Goal: Information Seeking & Learning: Find specific fact

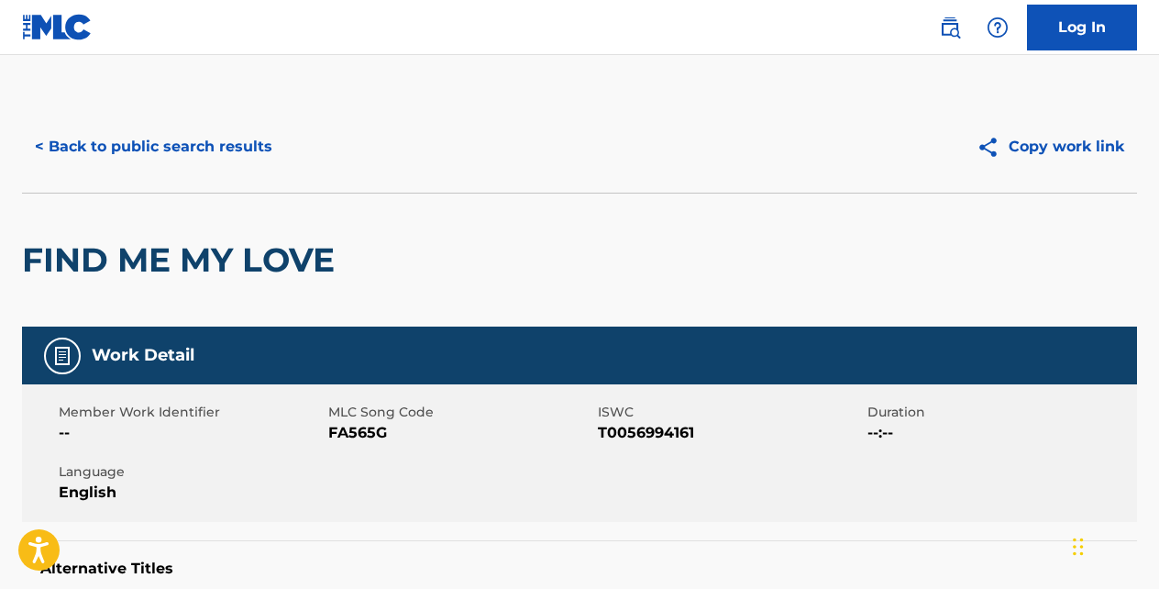
click at [258, 147] on button "< Back to public search results" at bounding box center [153, 147] width 263 height 46
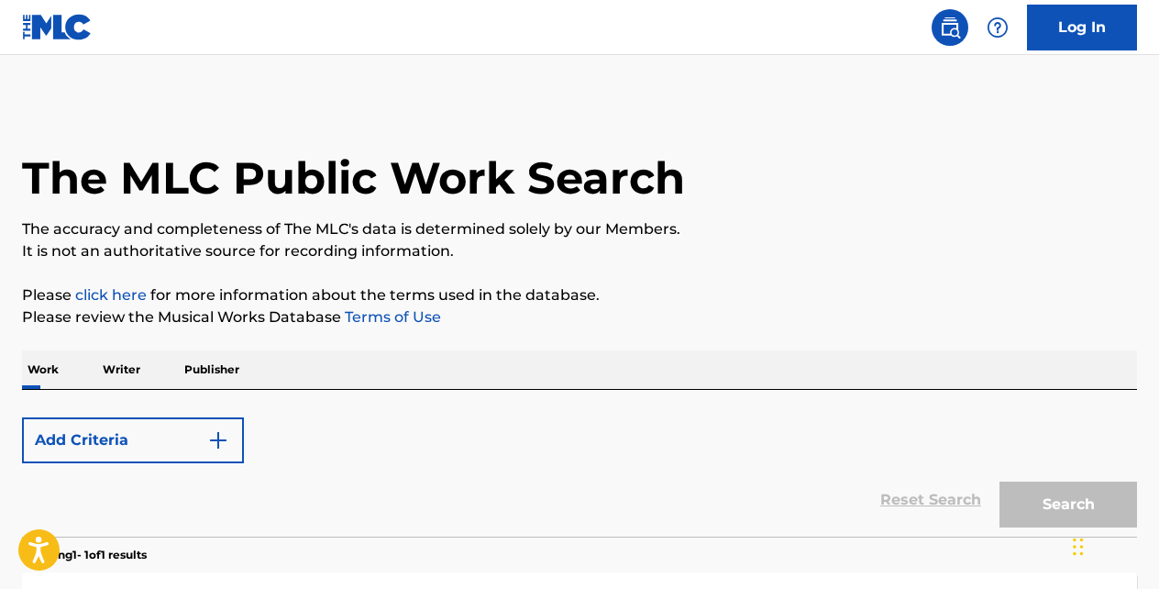
scroll to position [150, 0]
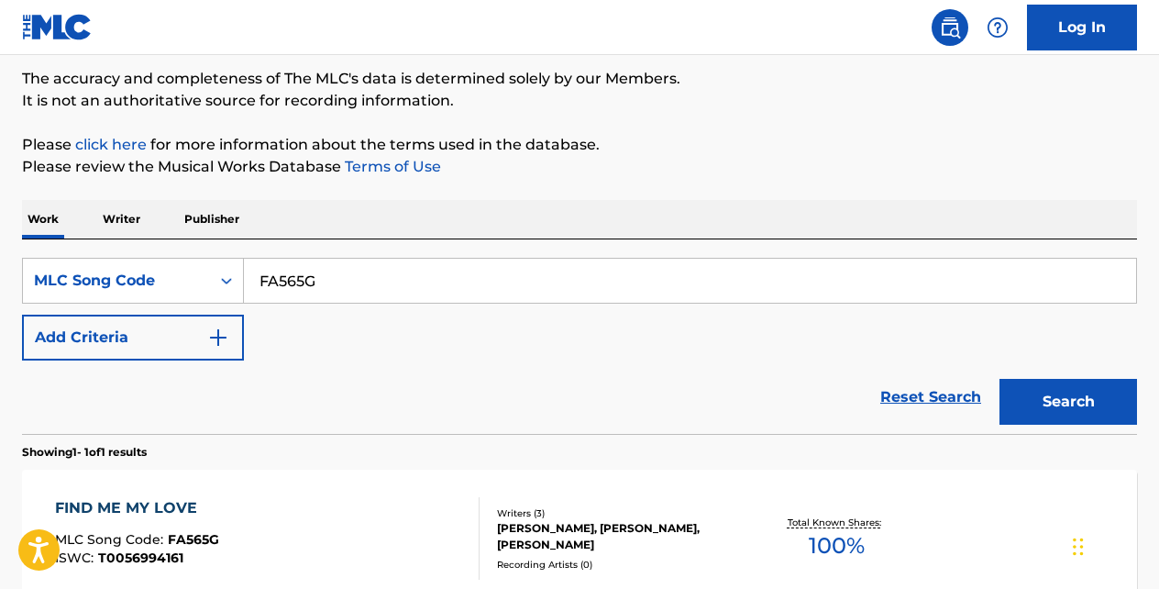
drag, startPoint x: 852, startPoint y: 367, endPoint x: 880, endPoint y: 376, distance: 29.9
click at [880, 376] on div "Reset Search Search" at bounding box center [579, 396] width 1115 height 73
click at [906, 396] on link "Reset Search" at bounding box center [930, 397] width 119 height 40
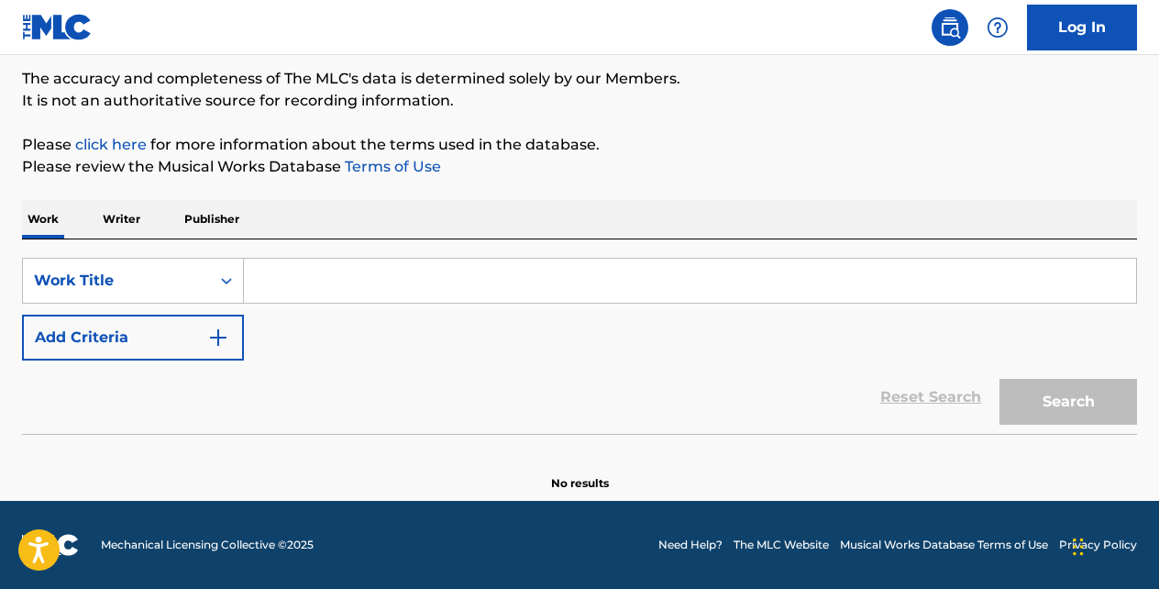
click at [369, 281] on input "Search Form" at bounding box center [690, 281] width 892 height 44
paste input "L'IMMENSITA"
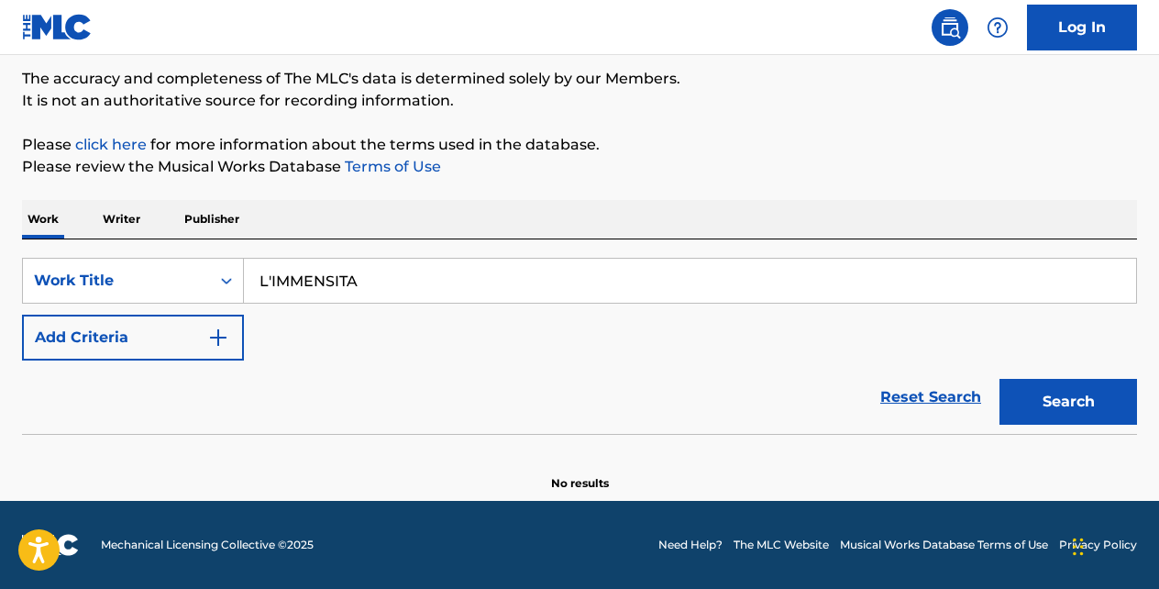
type input "L'IMMENSITA"
click at [999, 379] on button "Search" at bounding box center [1068, 402] width 138 height 46
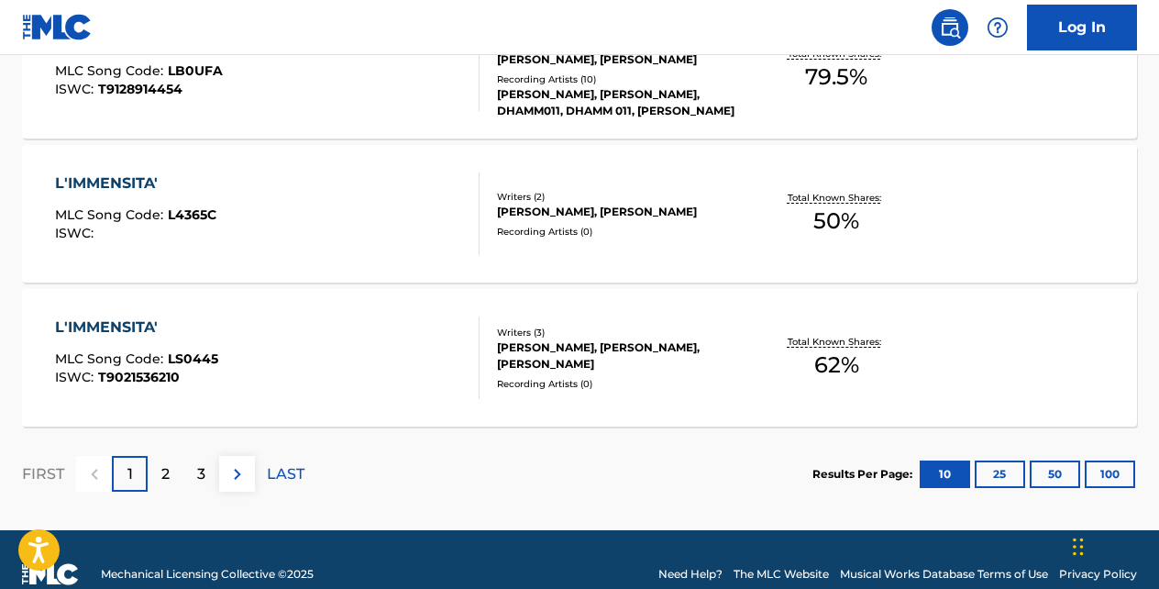
scroll to position [1629, 0]
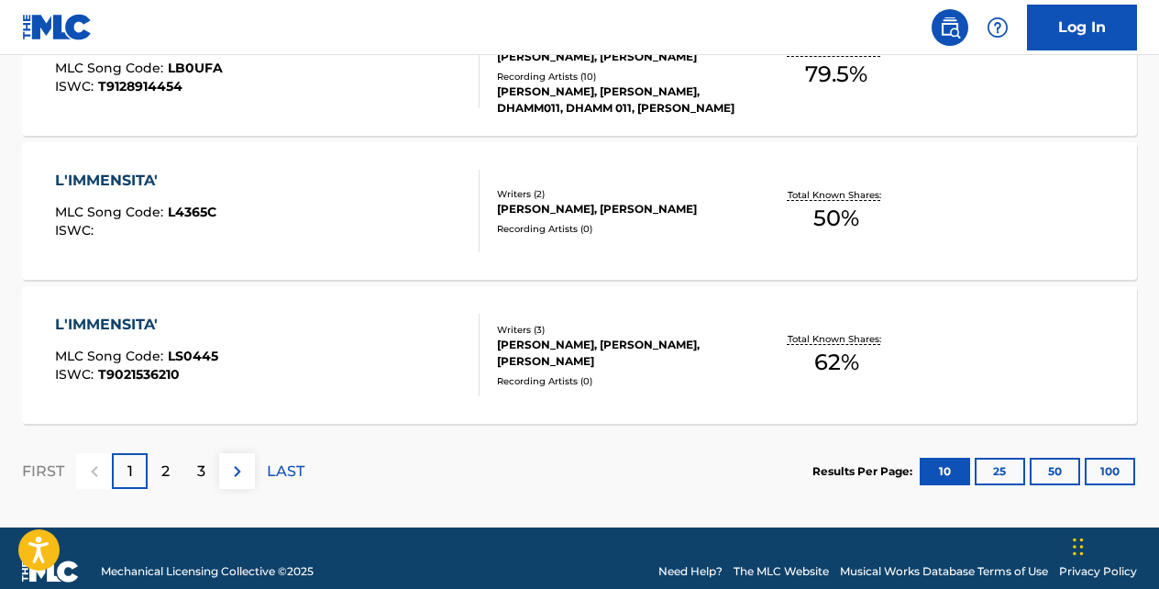
click at [240, 468] on img at bounding box center [237, 471] width 22 height 22
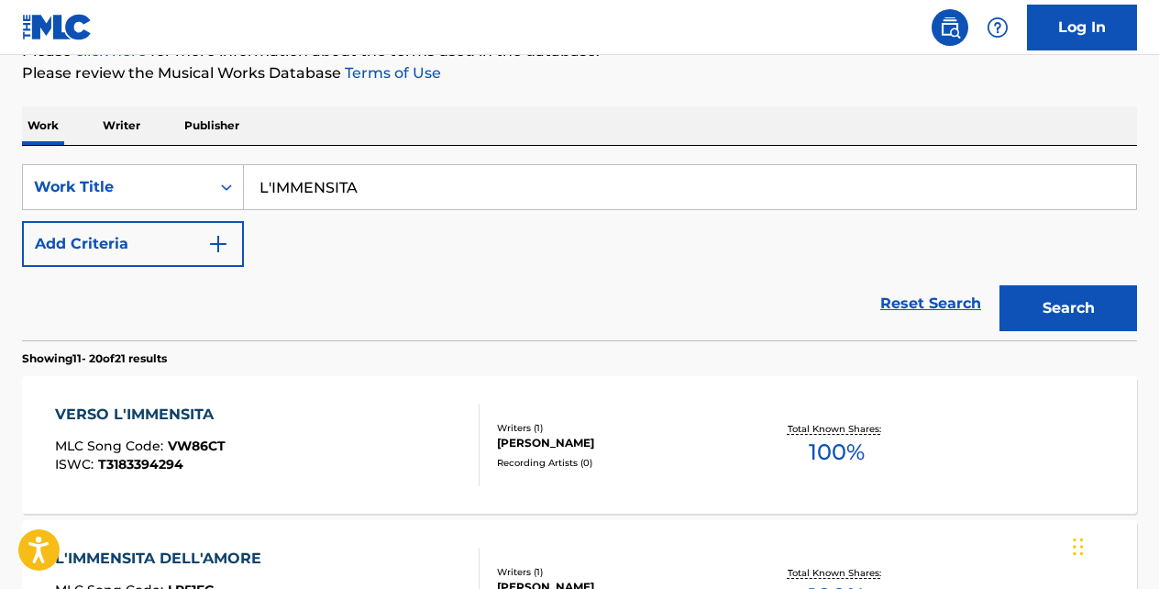
scroll to position [169, 0]
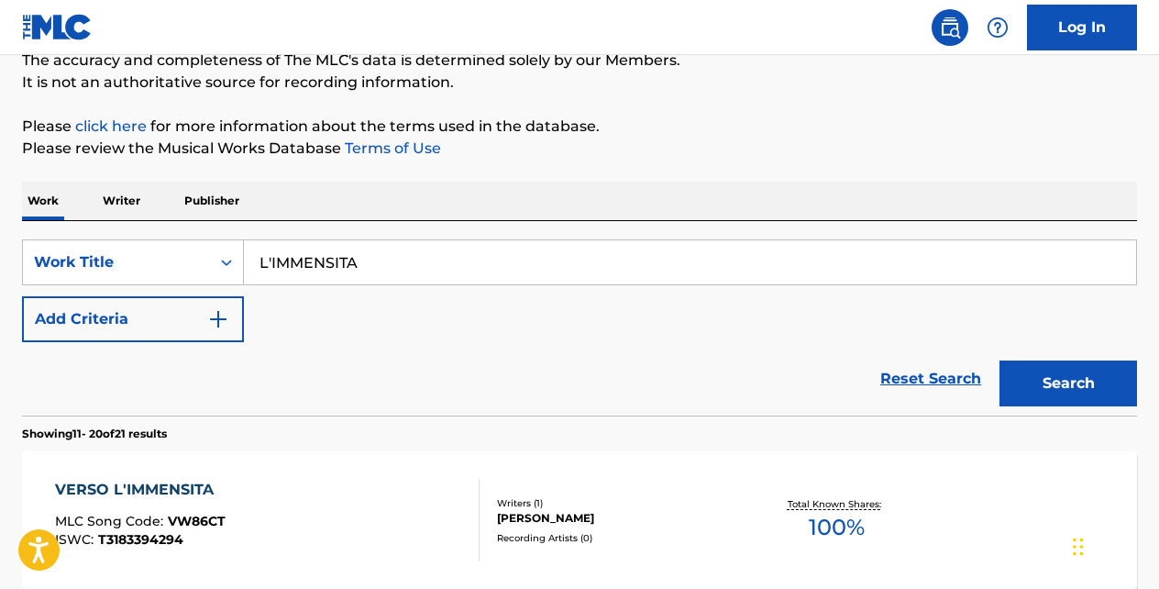
click at [226, 311] on img "Search Form" at bounding box center [218, 319] width 22 height 22
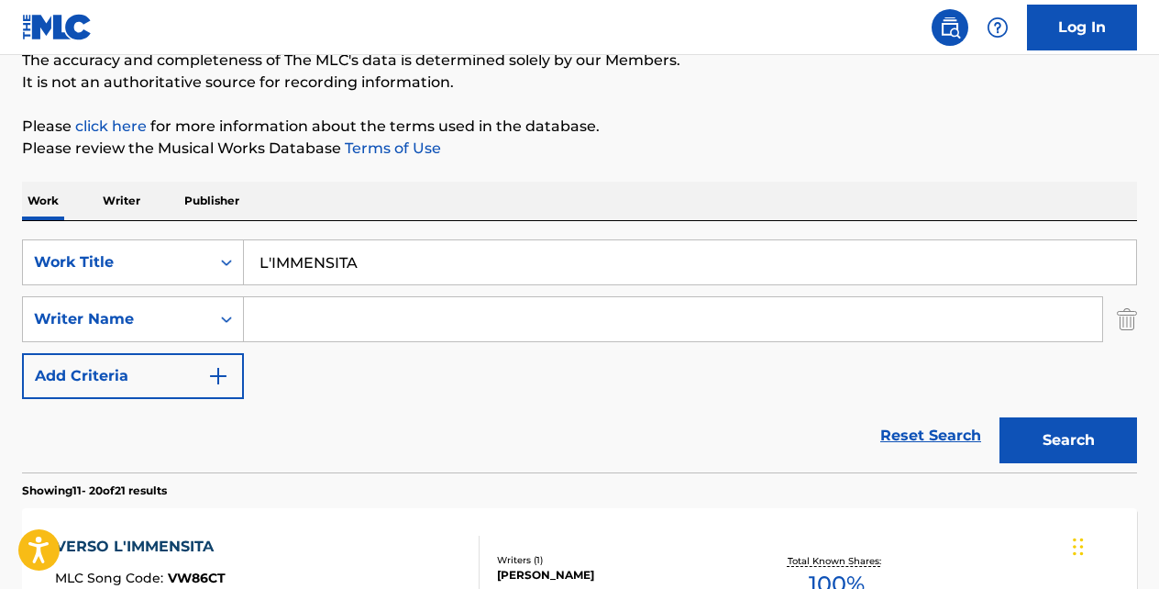
click at [281, 327] on input "Search Form" at bounding box center [673, 319] width 858 height 44
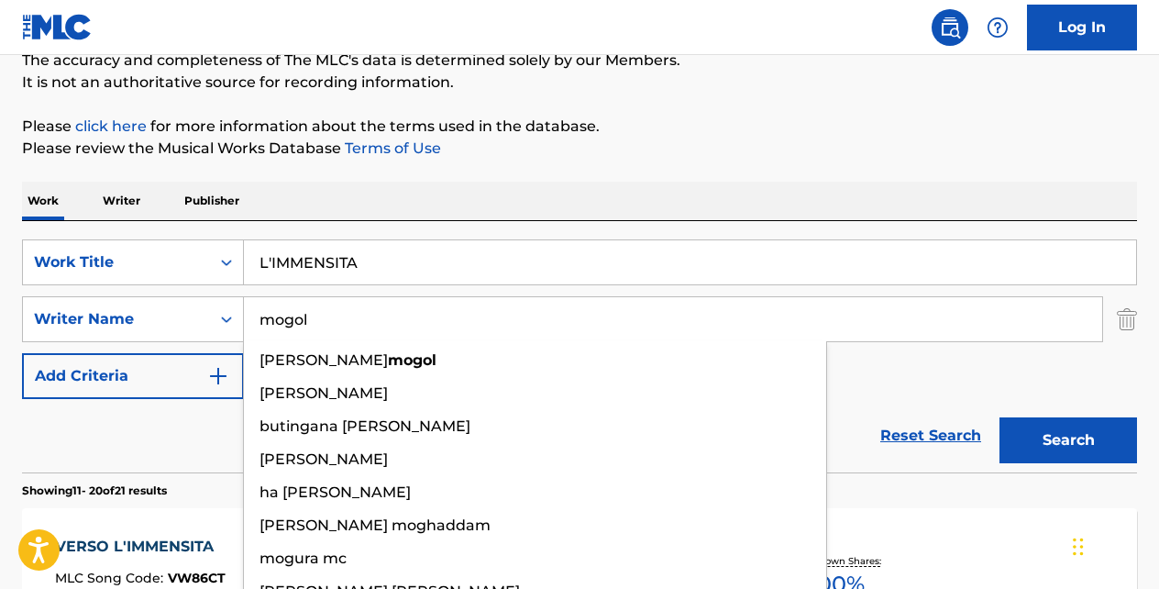
type input "mogol"
click at [999, 417] on button "Search" at bounding box center [1068, 440] width 138 height 46
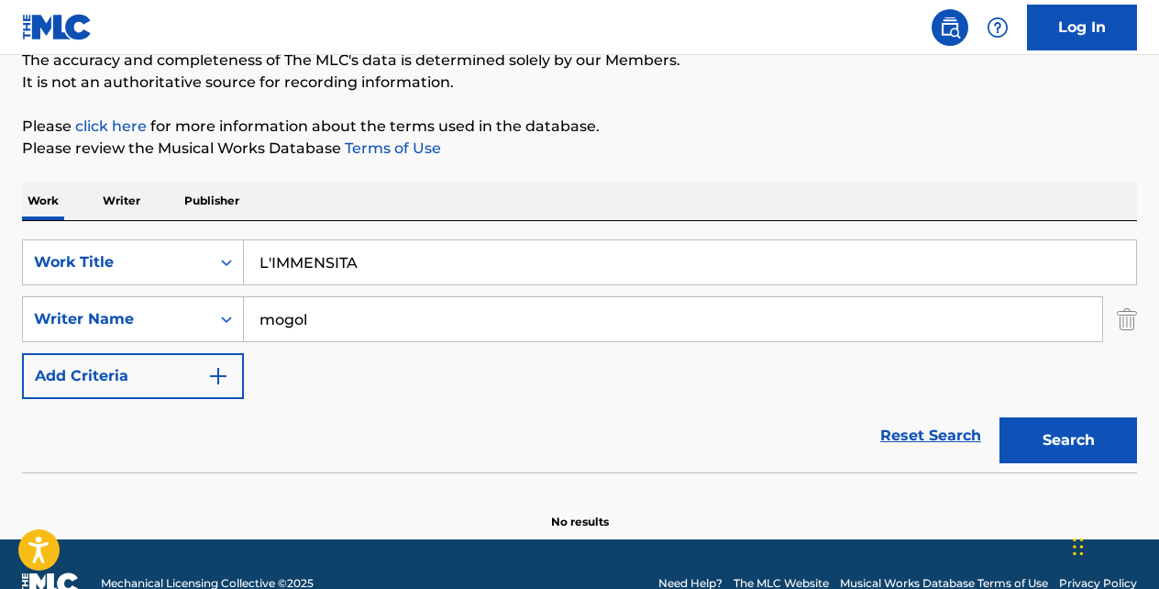
click at [341, 327] on input "mogol" at bounding box center [673, 319] width 858 height 44
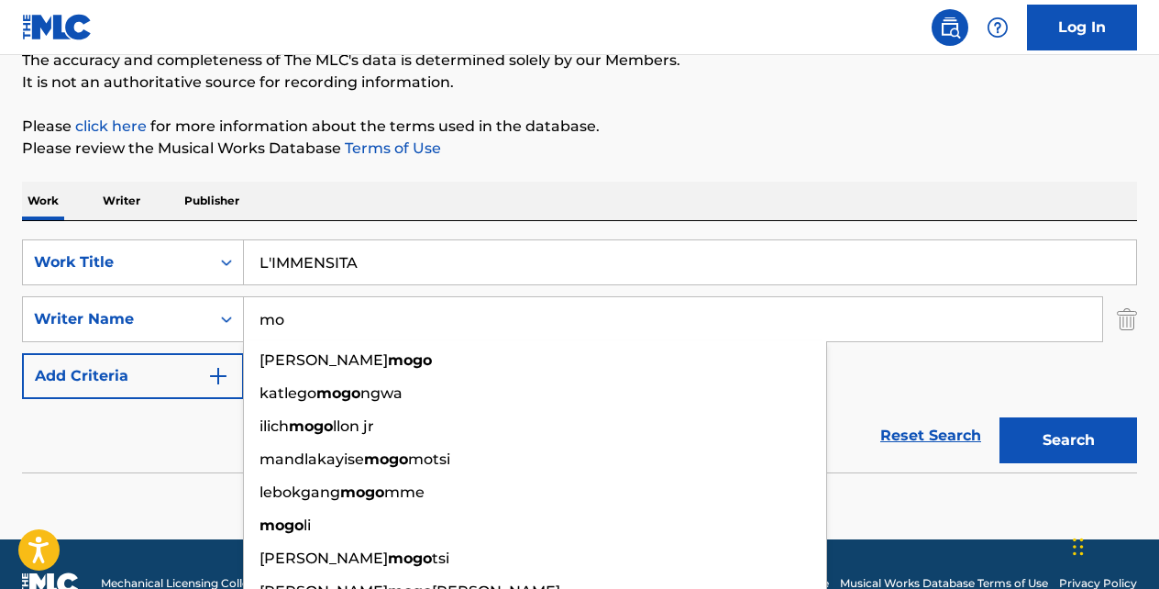
type input "m"
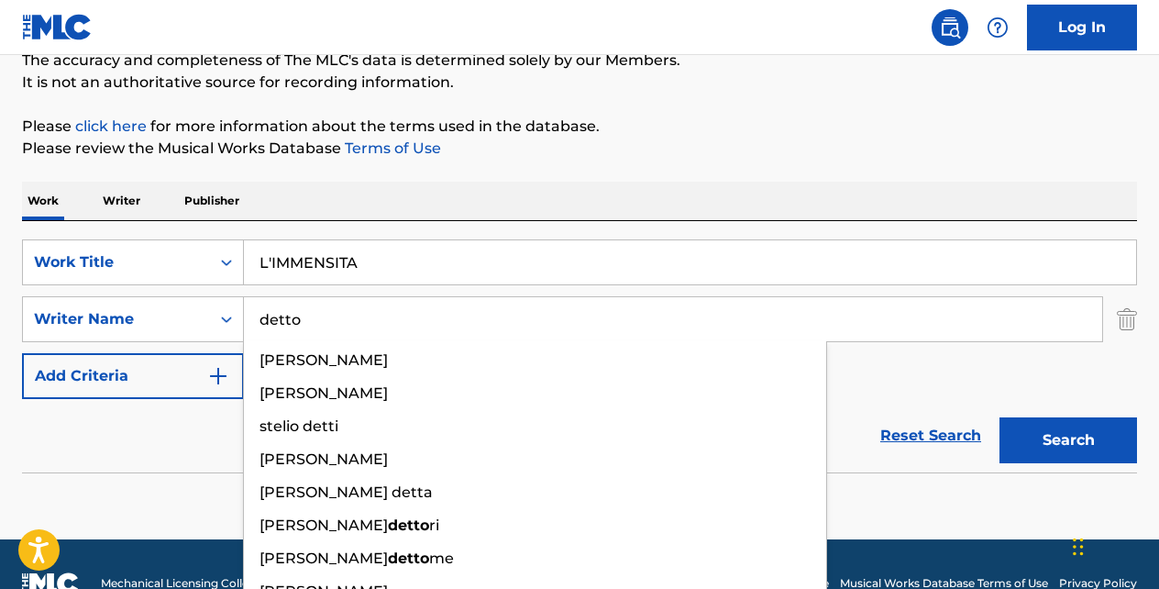
type input "detto"
click at [999, 417] on button "Search" at bounding box center [1068, 440] width 138 height 46
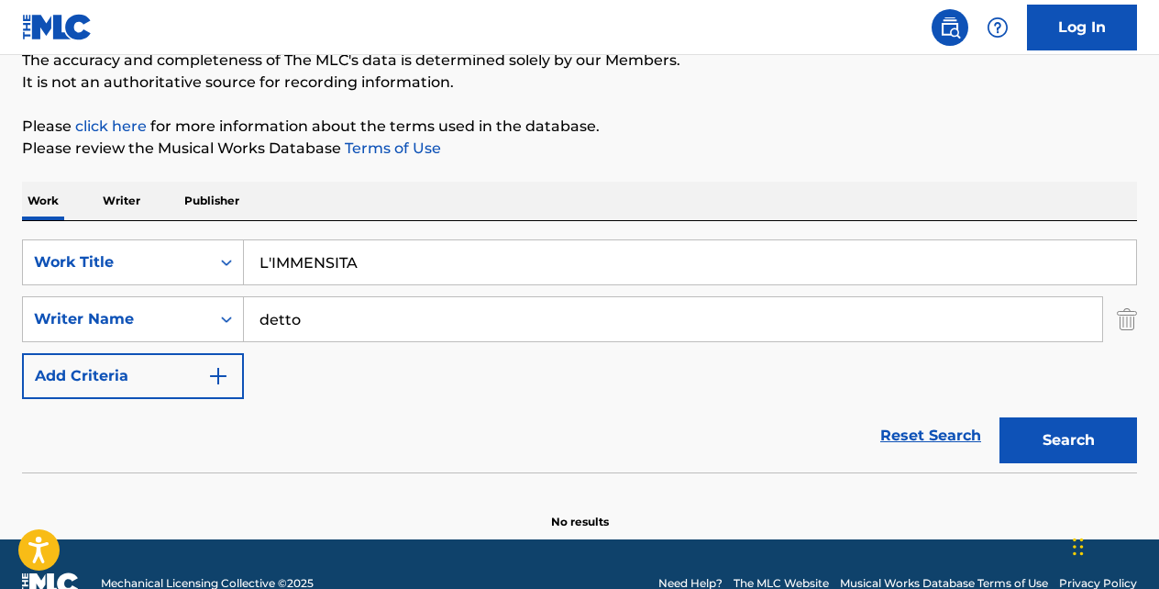
click at [270, 260] on input "L'IMMENSITA" at bounding box center [690, 262] width 892 height 44
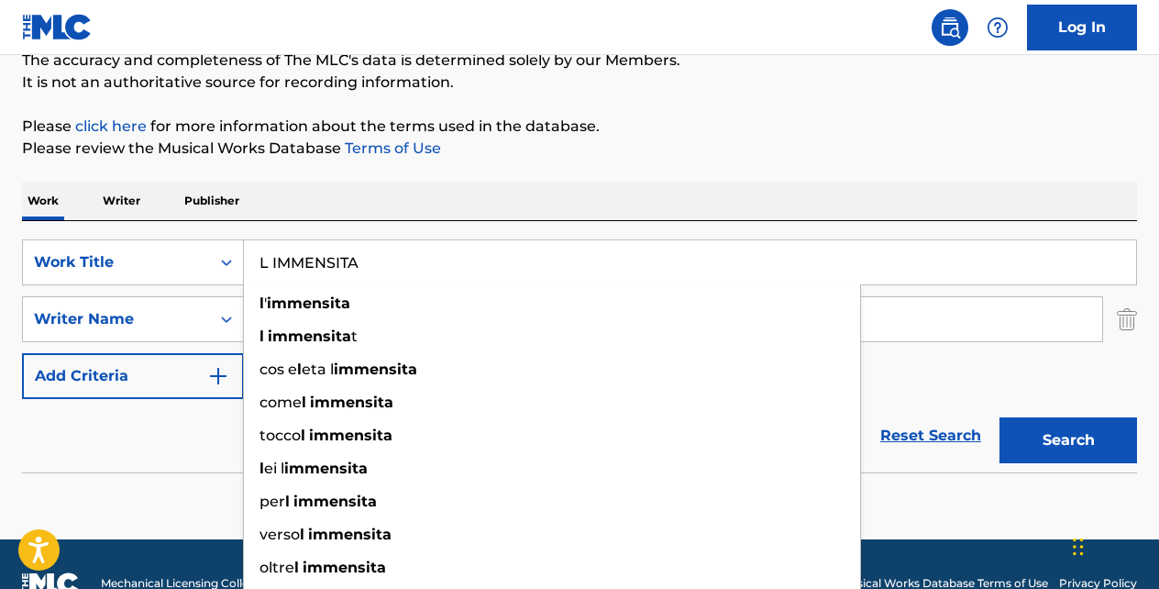
type input "L IMMENSITA"
click at [999, 417] on button "Search" at bounding box center [1068, 440] width 138 height 46
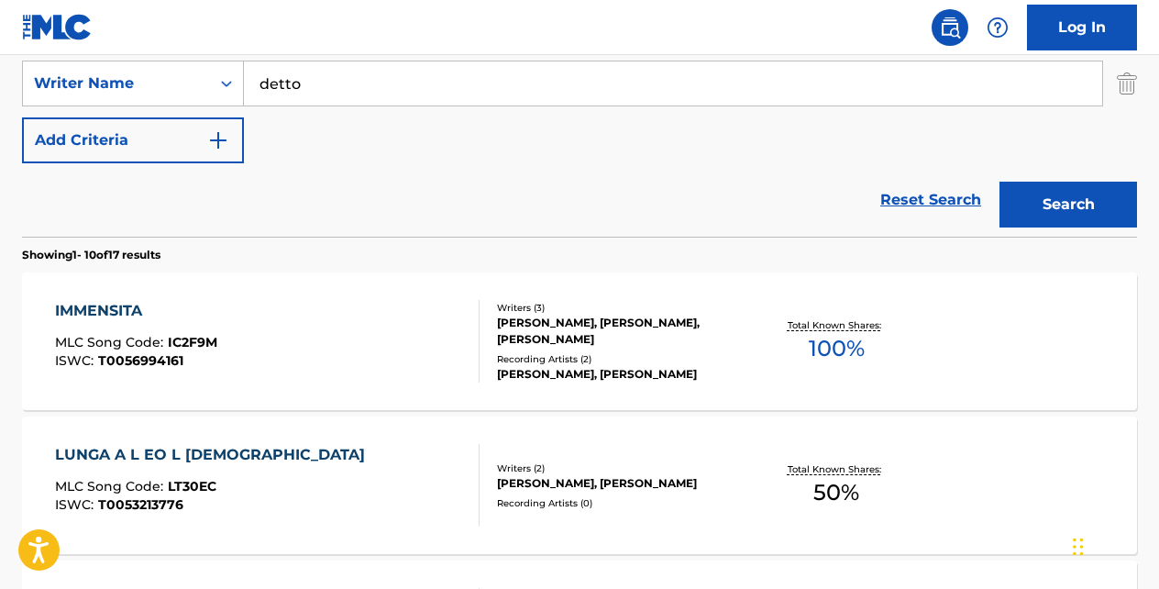
scroll to position [413, 0]
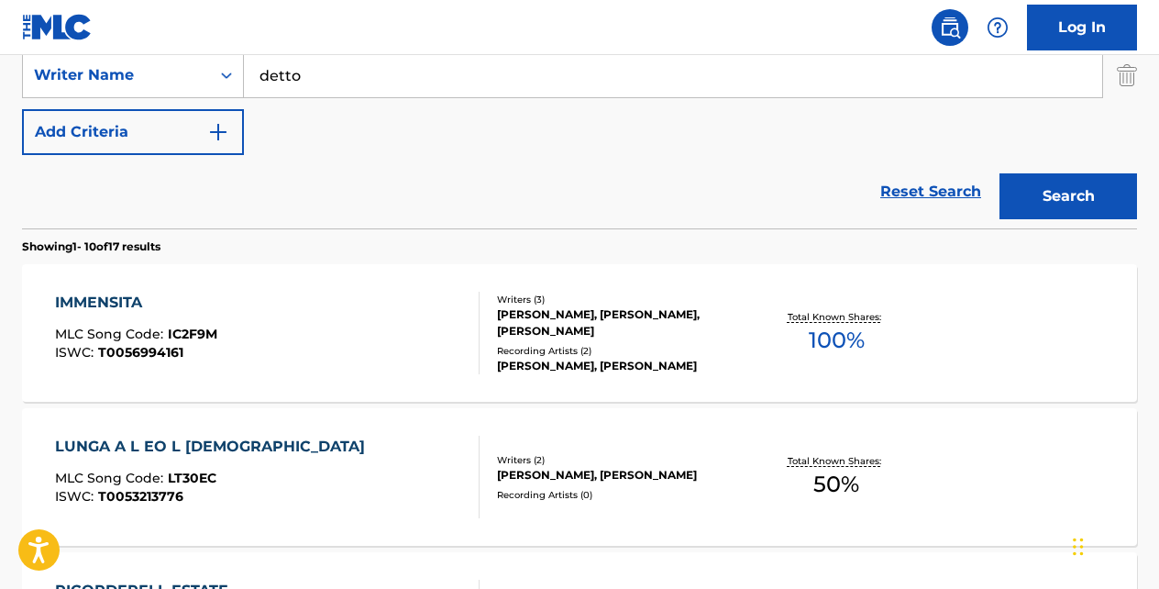
click at [133, 306] on div "IMMENSITA" at bounding box center [136, 303] width 162 height 22
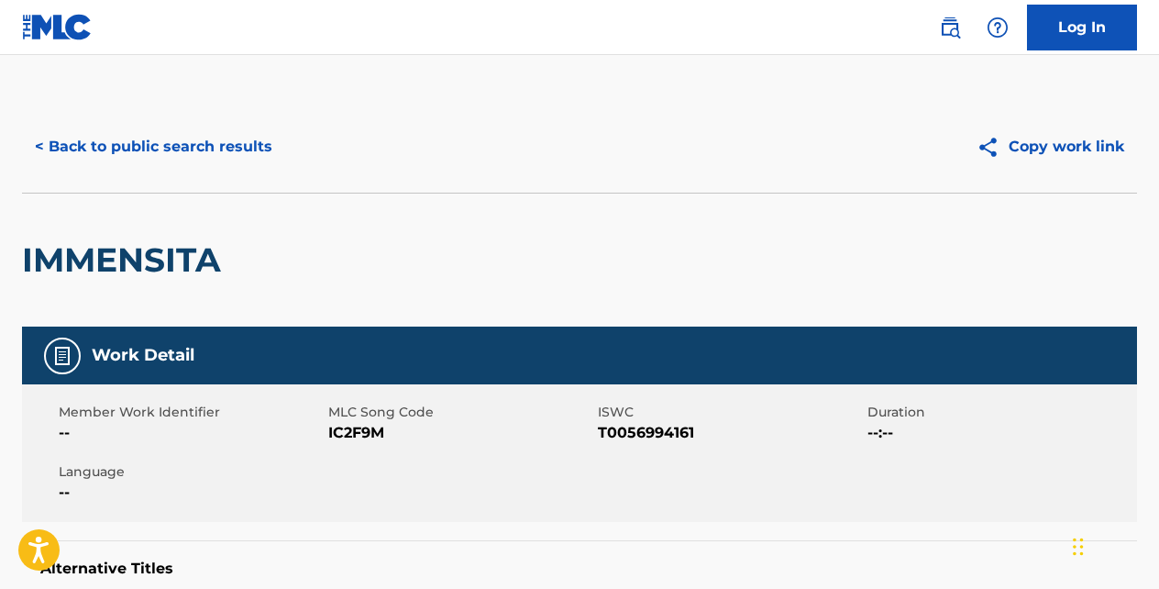
click at [236, 156] on button "< Back to public search results" at bounding box center [153, 147] width 263 height 46
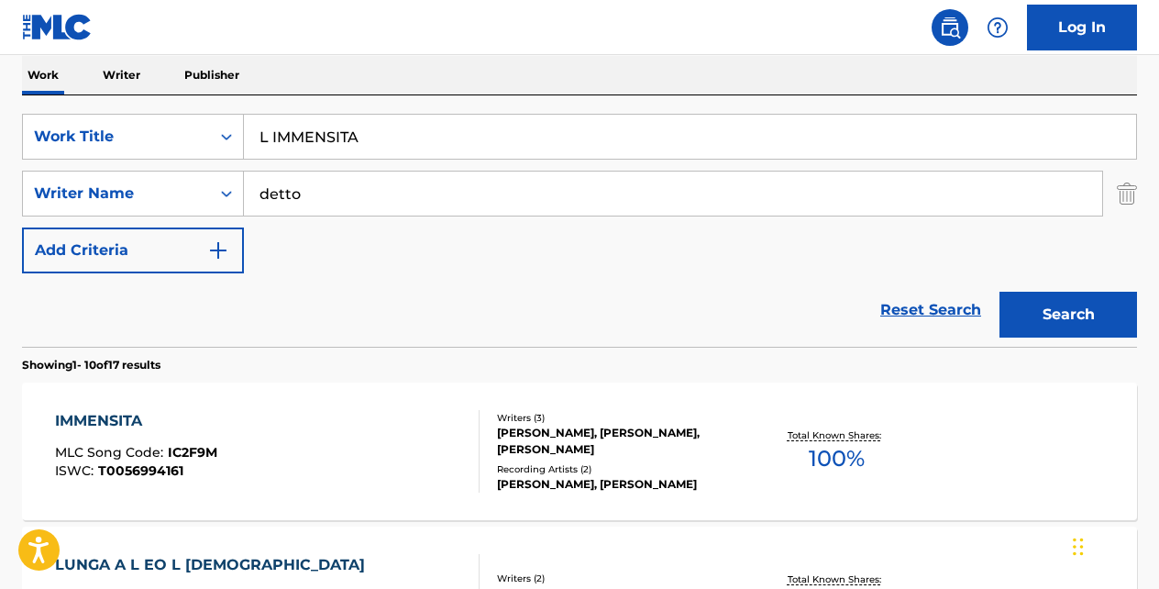
scroll to position [293, 0]
click at [433, 141] on input "L IMMENSITA" at bounding box center [690, 138] width 892 height 44
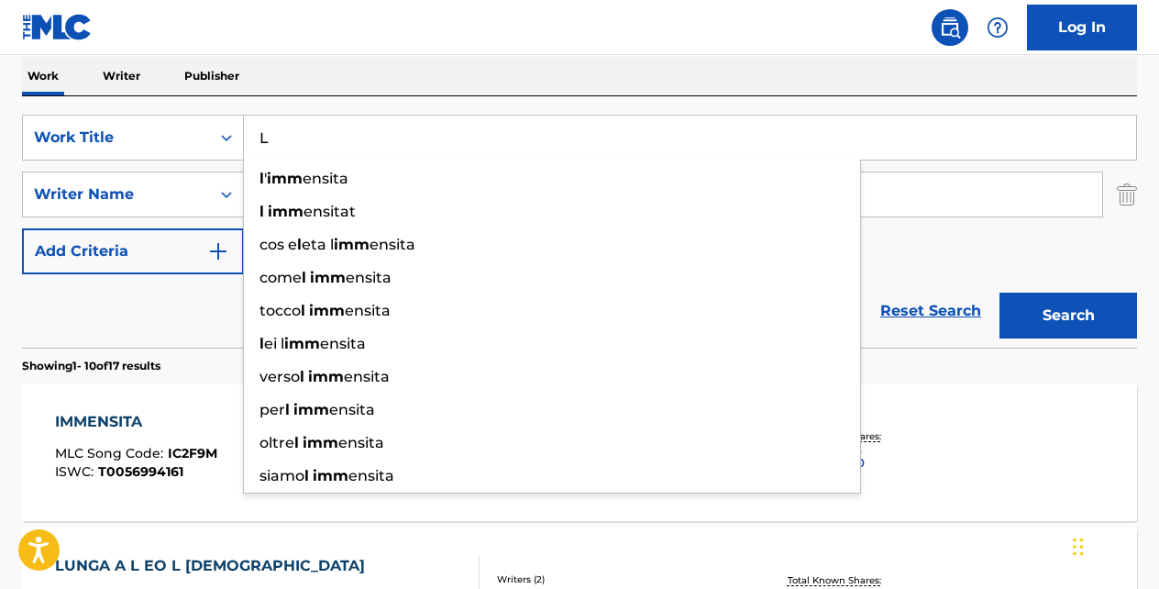
type input "L"
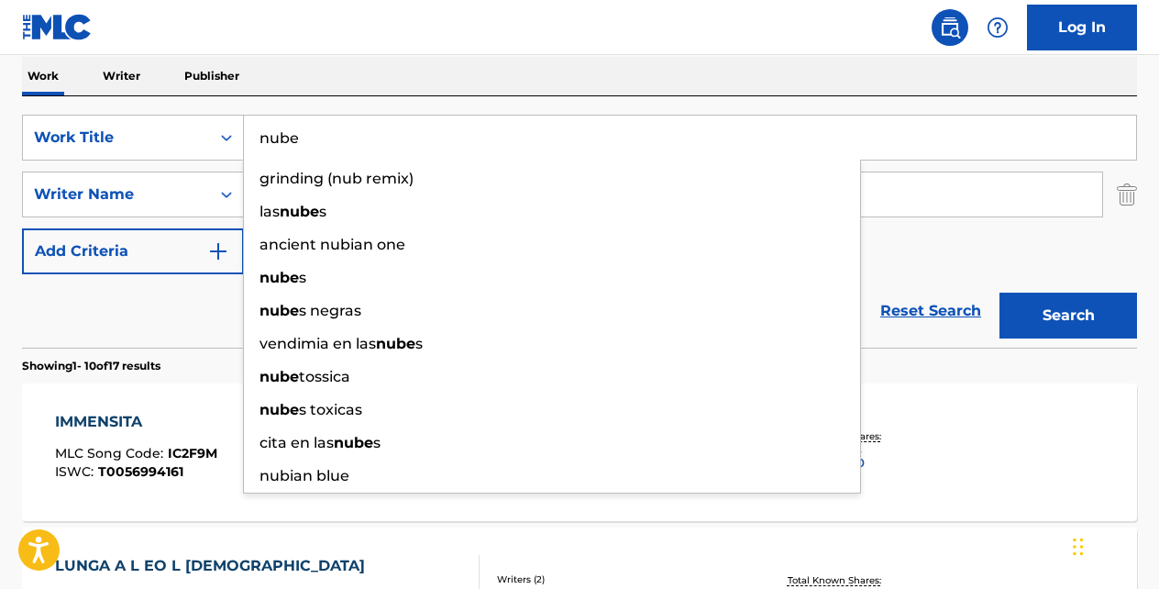
type input "nube"
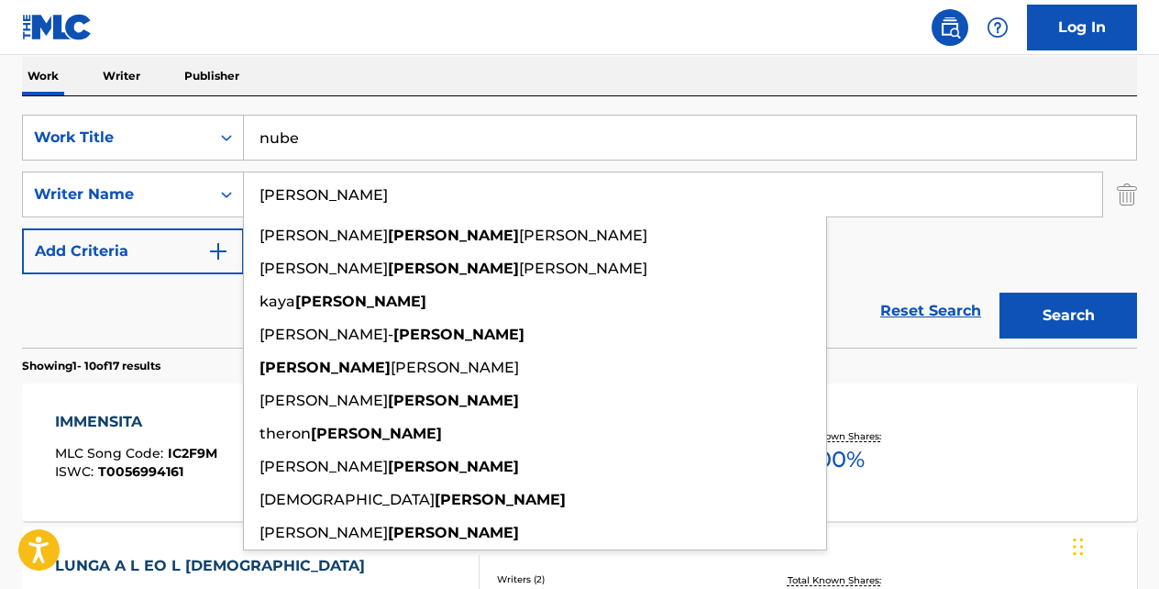
click at [999, 292] on button "Search" at bounding box center [1068, 315] width 138 height 46
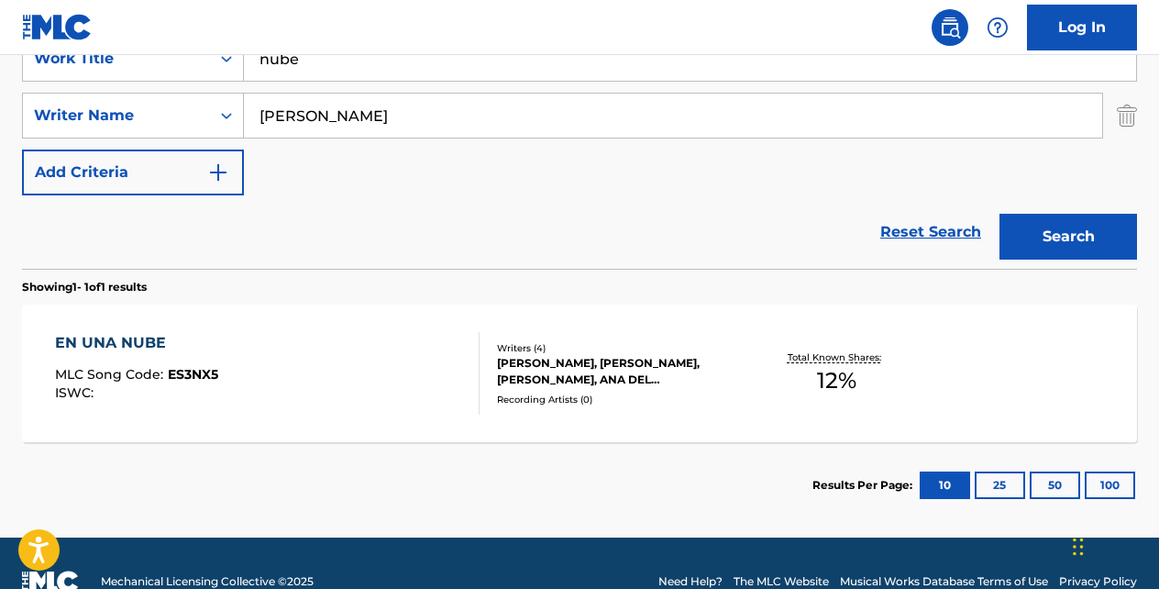
scroll to position [373, 0]
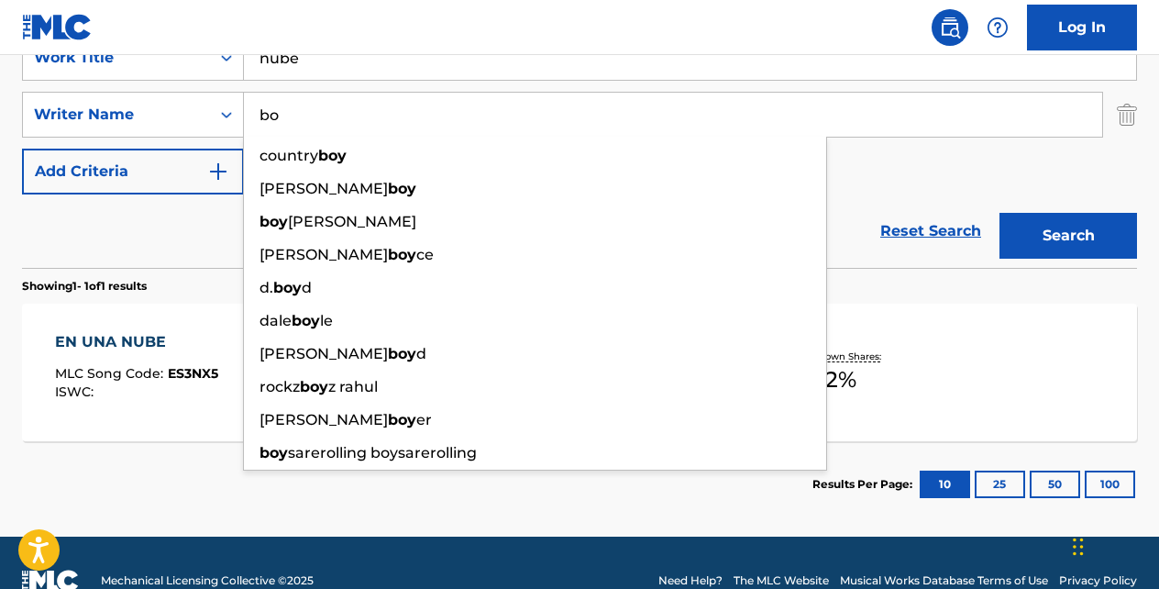
type input "b"
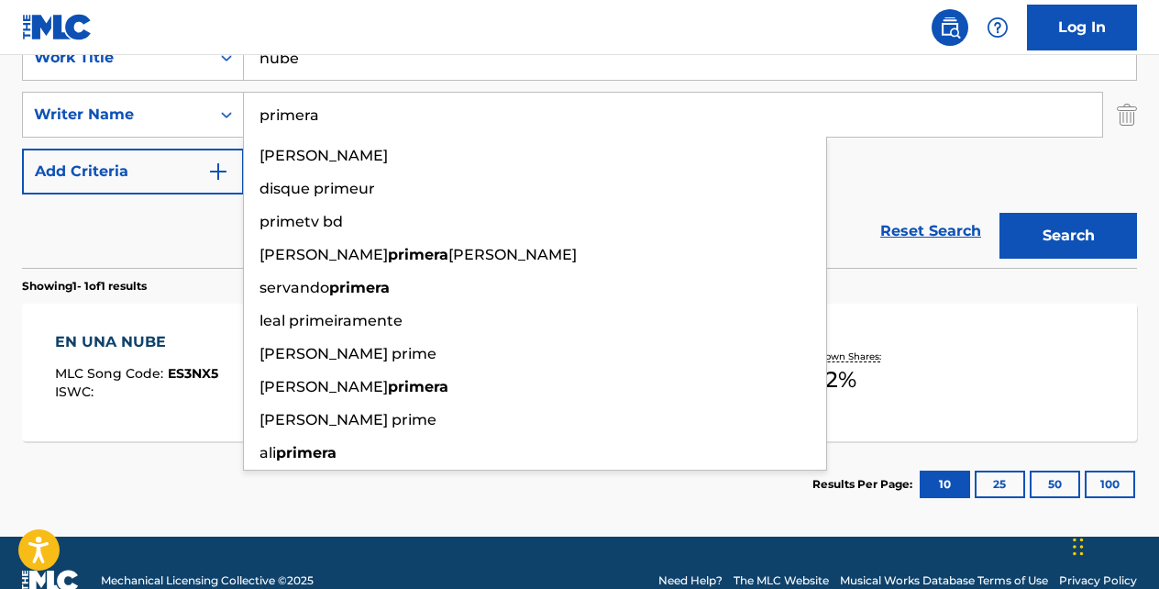
type input "primera"
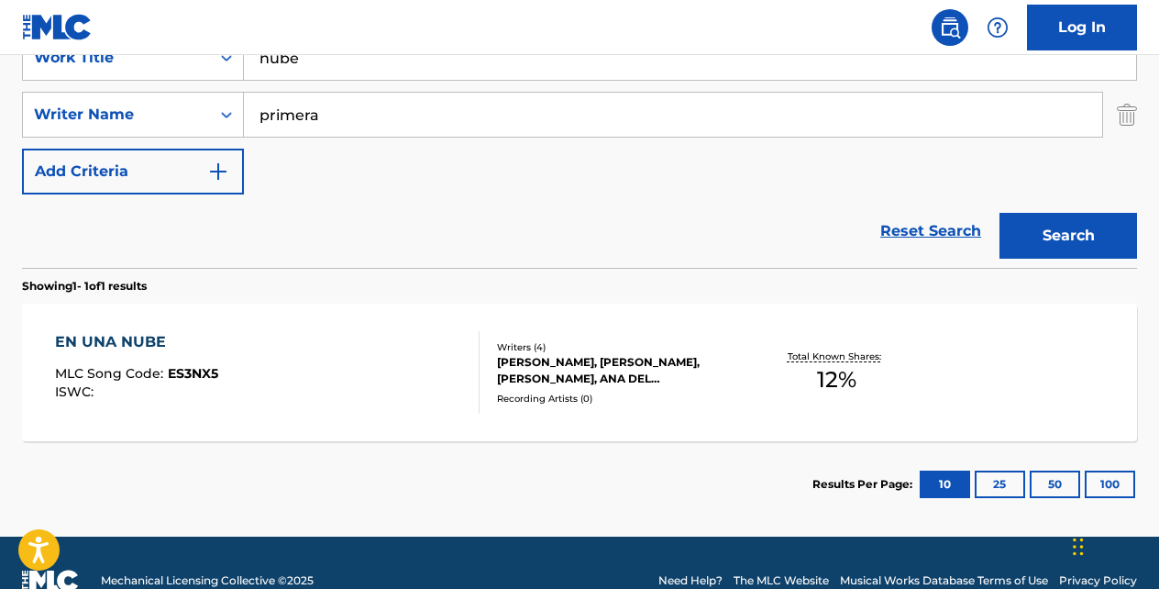
click at [22, 149] on button "Add Criteria" at bounding box center [133, 172] width 222 height 46
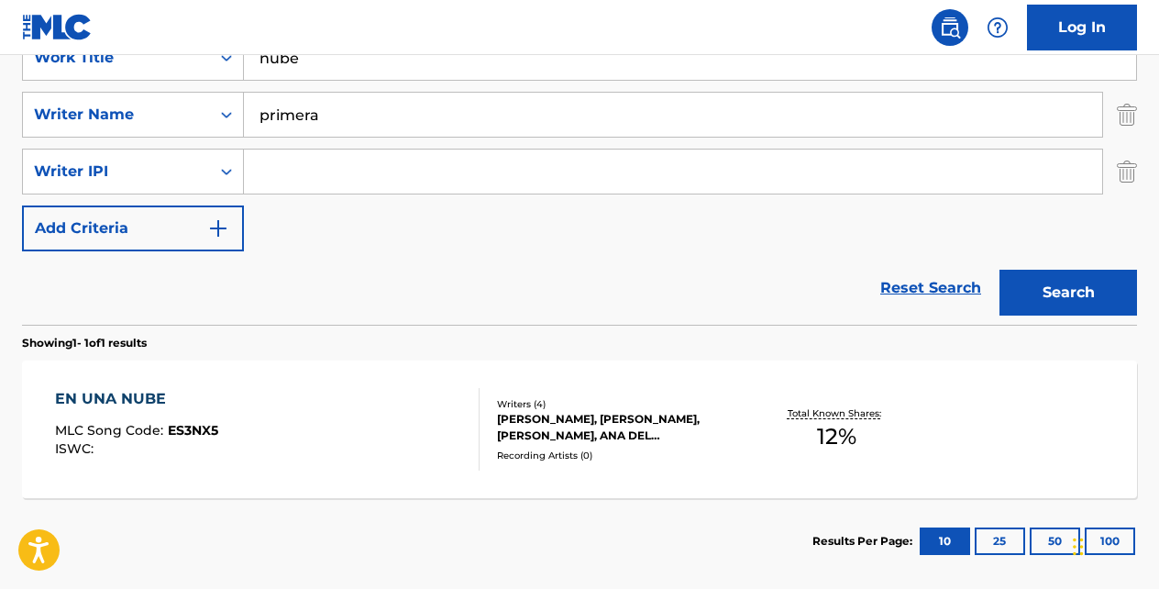
drag, startPoint x: 452, startPoint y: 262, endPoint x: 835, endPoint y: 268, distance: 383.2
click at [480, 267] on div "Reset Search Search" at bounding box center [579, 287] width 1115 height 73
click at [1025, 288] on button "Search" at bounding box center [1068, 293] width 138 height 46
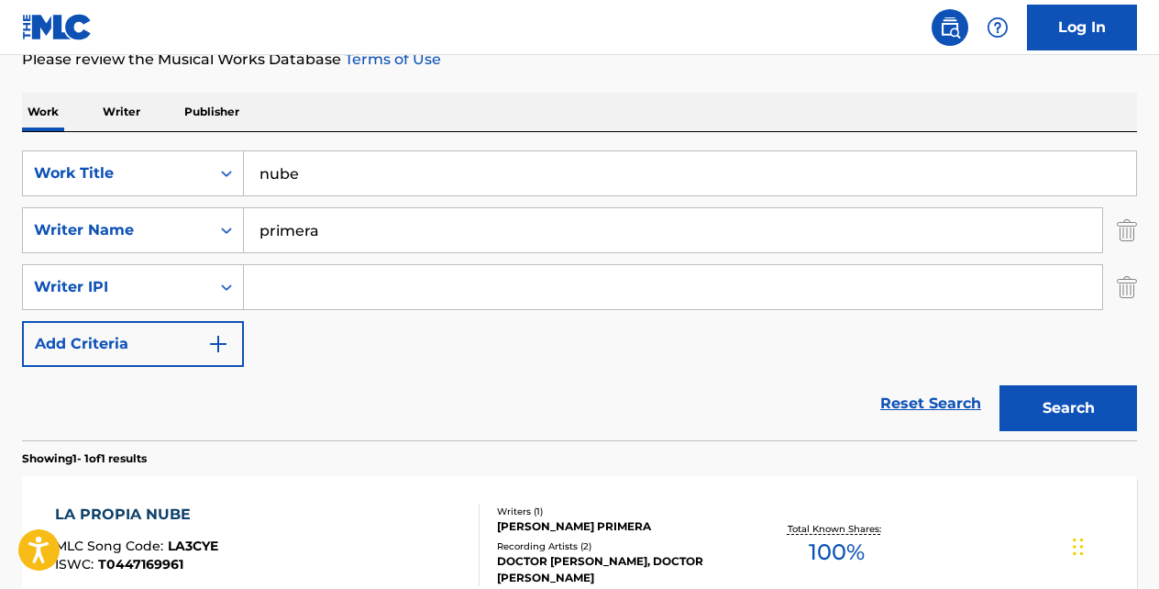
scroll to position [220, 0]
